Goal: Check status: Check status

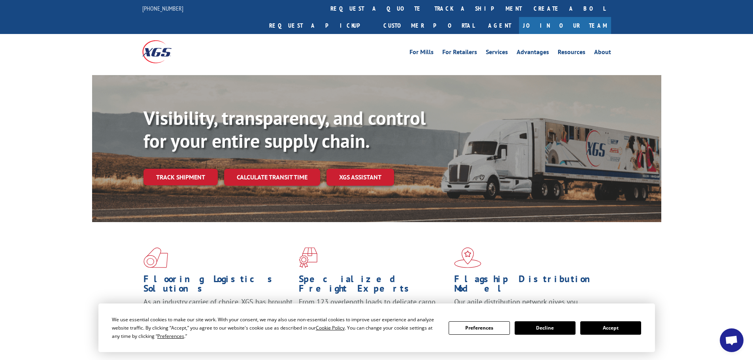
drag, startPoint x: 186, startPoint y: 156, endPoint x: 230, endPoint y: 164, distance: 44.6
click at [186, 169] on link "Track shipment" at bounding box center [180, 177] width 74 height 17
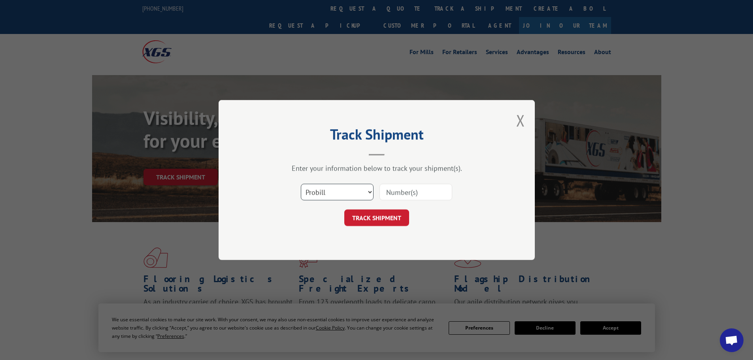
click at [346, 194] on select "Select category... Probill BOL PO" at bounding box center [337, 192] width 73 height 17
select select "po"
click at [301, 184] on select "Select category... Probill BOL PO" at bounding box center [337, 192] width 73 height 17
click at [400, 194] on input at bounding box center [415, 192] width 73 height 17
type input "59521541"
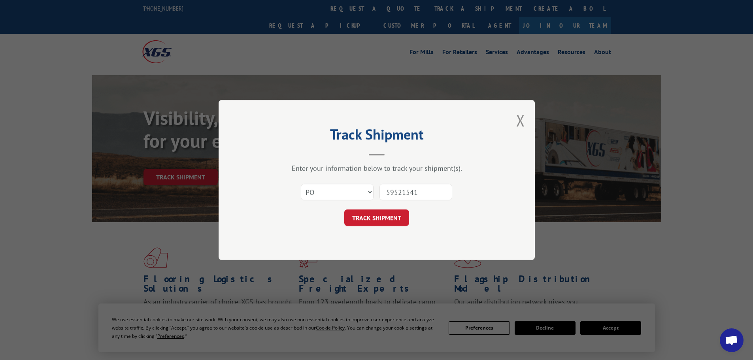
click button "TRACK SHIPMENT" at bounding box center [376, 217] width 65 height 17
